Goal: Task Accomplishment & Management: Use online tool/utility

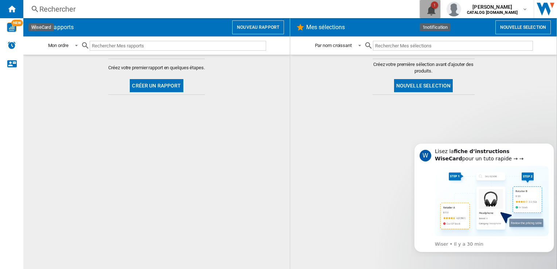
click at [441, 9] on button "1" at bounding box center [430, 9] width 20 height 18
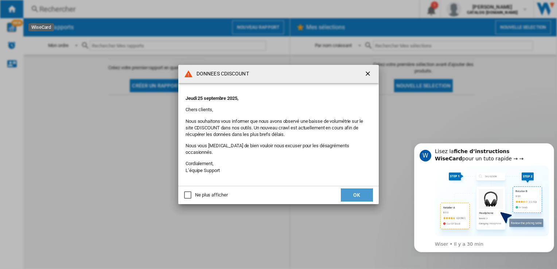
click at [357, 193] on button "OK" at bounding box center [357, 195] width 32 height 13
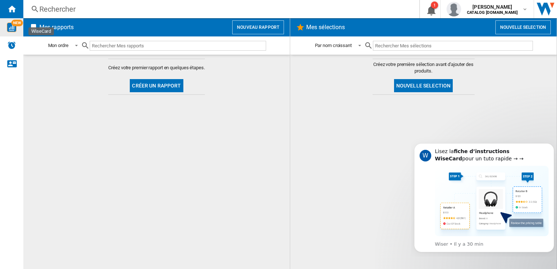
click at [13, 28] on img "WiseCard" at bounding box center [11, 27] width 9 height 9
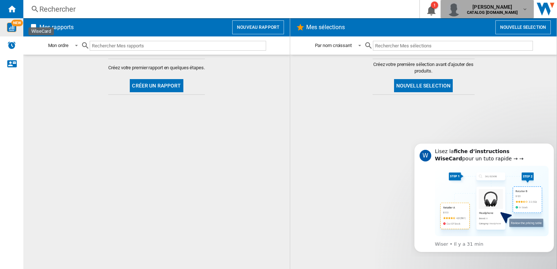
click at [494, 7] on span "[PERSON_NAME]" at bounding box center [492, 6] width 51 height 7
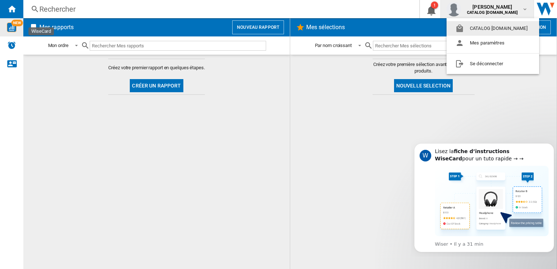
click at [378, 9] on md-backdrop at bounding box center [278, 134] width 557 height 269
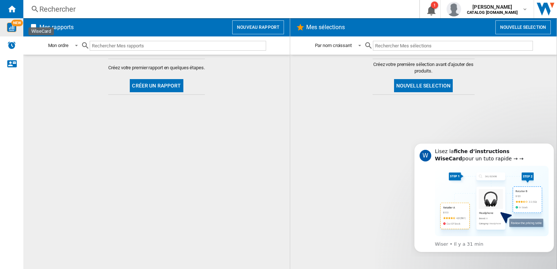
click at [168, 85] on button "Créer un rapport" at bounding box center [156, 85] width 53 height 13
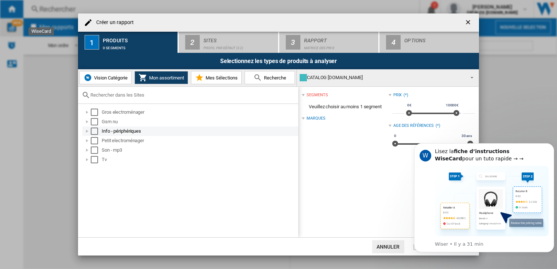
click at [87, 128] on div at bounding box center [87, 131] width 7 height 7
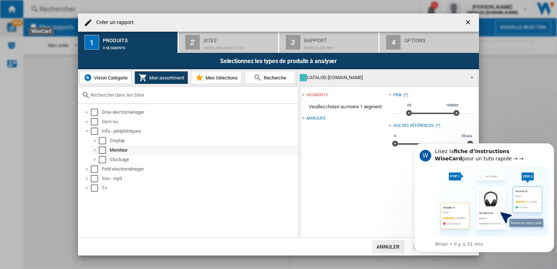
click at [102, 148] on div "Select" at bounding box center [102, 150] width 7 height 7
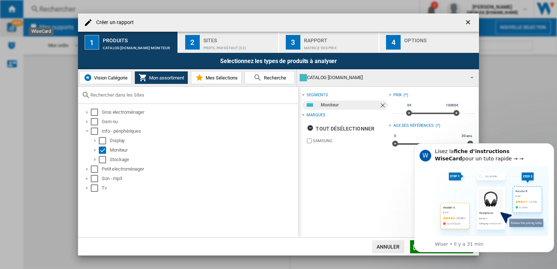
drag, startPoint x: 537, startPoint y: 99, endPoint x: 538, endPoint y: 108, distance: 8.5
click at [538, 107] on div "Créer un rapport 1 Produits CATALOG [DOMAIN_NAME]:Moniteur 2 Sites Profil par d…" at bounding box center [278, 134] width 557 height 269
drag, startPoint x: 538, startPoint y: 108, endPoint x: 522, endPoint y: 93, distance: 22.0
click at [522, 93] on div "Créer un rapport 1 Produits CATALOG [DOMAIN_NAME]:Moniteur 2 Sites Profil par d…" at bounding box center [278, 134] width 557 height 269
click at [553, 144] on icon "Dismiss notification" at bounding box center [552, 145] width 4 height 4
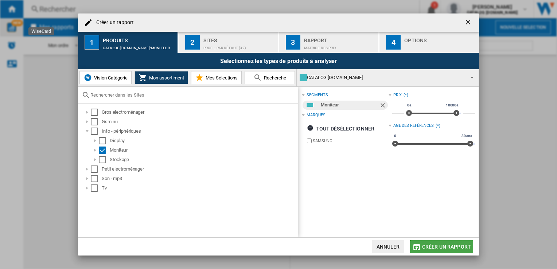
drag, startPoint x: 434, startPoint y: 244, endPoint x: 430, endPoint y: 242, distance: 5.1
click at [433, 244] on span "Créer un rapport" at bounding box center [446, 247] width 49 height 6
